Goal: Contribute content: Add original content to the website for others to see

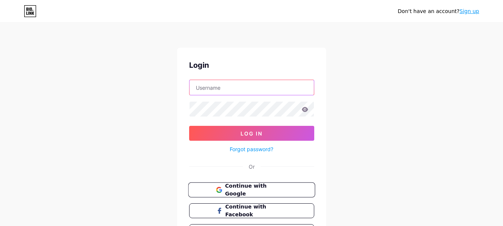
type input "[EMAIL_ADDRESS][DOMAIN_NAME]"
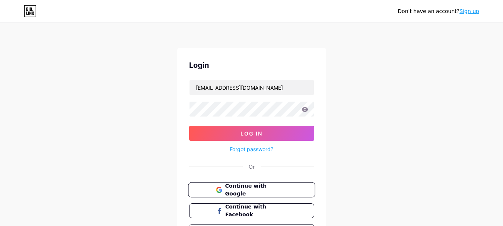
click at [242, 188] on span "Continue with Google" at bounding box center [256, 190] width 62 height 16
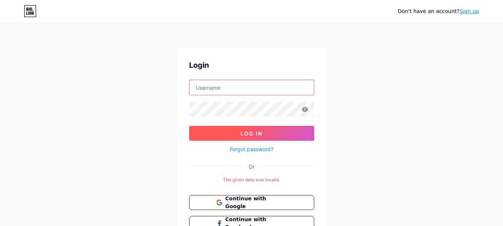
type input "[EMAIL_ADDRESS][DOMAIN_NAME]"
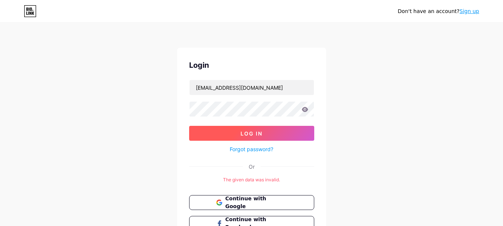
click at [238, 129] on button "Log In" at bounding box center [251, 133] width 125 height 15
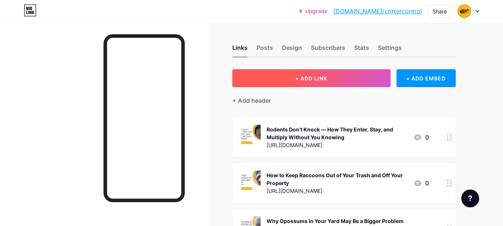
click at [312, 76] on span "+ ADD LINK" at bounding box center [311, 78] width 32 height 6
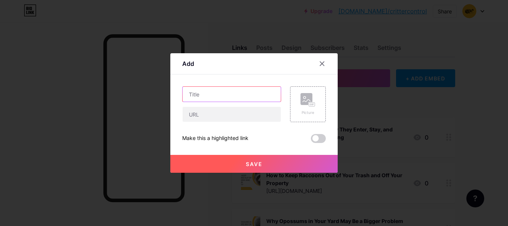
click at [216, 100] on input "text" at bounding box center [232, 94] width 98 height 15
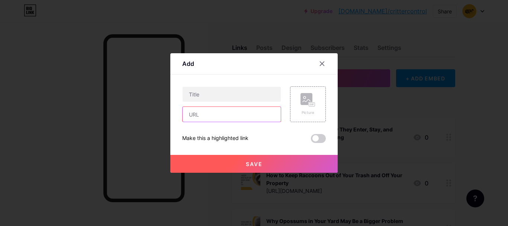
click at [227, 119] on input "text" at bounding box center [232, 114] width 98 height 15
paste input "https://medium.com/@crittercontroloforlando/effective-and-humane-rat-control-in…"
type input "https://medium.com/@crittercontroloforlando/effective-and-humane-rat-control-in…"
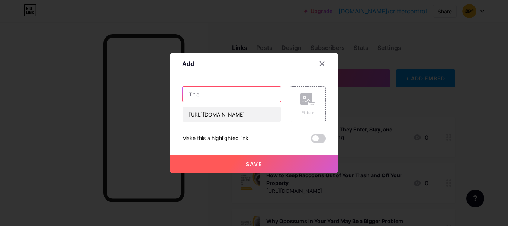
click at [201, 94] on input "text" at bounding box center [232, 94] width 98 height 15
paste input "Effective and Humane Rat Control in Orlando for Long-Term Protection"
click at [201, 94] on input "Effective and Humane Rat Control in Orlando for Long-Term Protection" at bounding box center [232, 94] width 98 height 15
type input "Effective and Humane Rat Control in Orlando for Long-Term Protection"
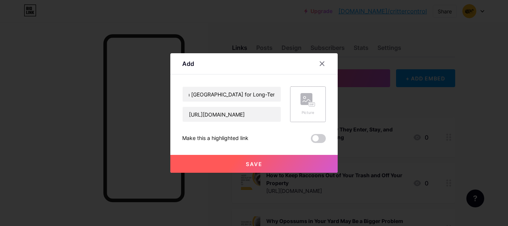
click at [313, 103] on rect at bounding box center [312, 105] width 6 height 4
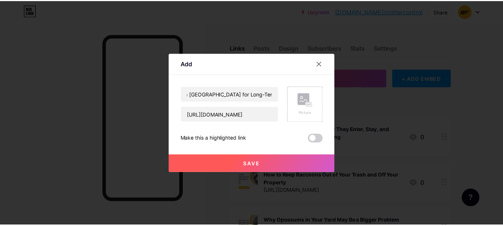
scroll to position [0, 0]
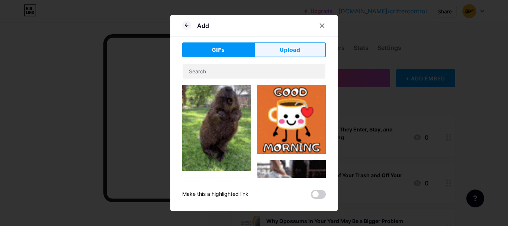
click at [276, 51] on button "Upload" at bounding box center [290, 49] width 72 height 15
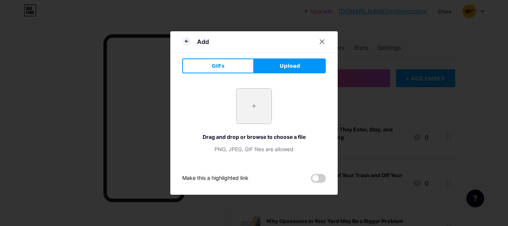
click at [250, 109] on input "file" at bounding box center [254, 106] width 35 height 35
type input "C:\fakepath\rart.jpg"
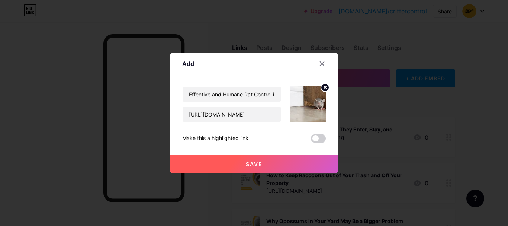
click at [239, 161] on button "Save" at bounding box center [253, 164] width 167 height 18
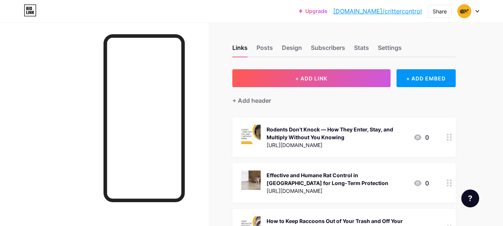
scroll to position [37, 0]
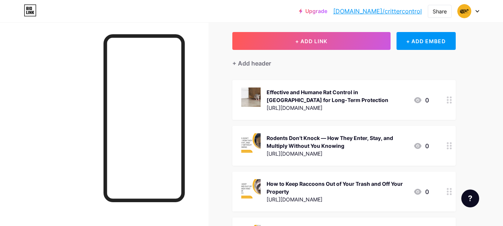
click at [207, 86] on div at bounding box center [104, 135] width 208 height 226
click at [386, 12] on link "bio.link/crittercontrol" at bounding box center [377, 11] width 89 height 9
